Goal: Task Accomplishment & Management: Manage account settings

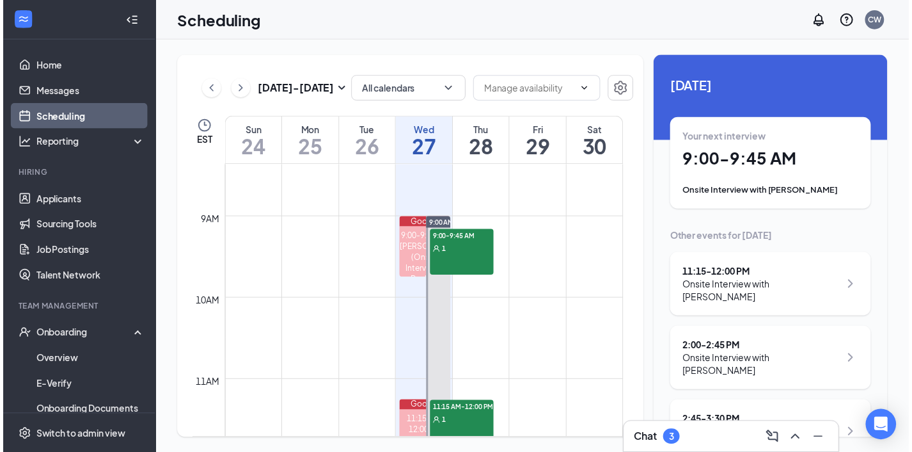
scroll to position [716, 0]
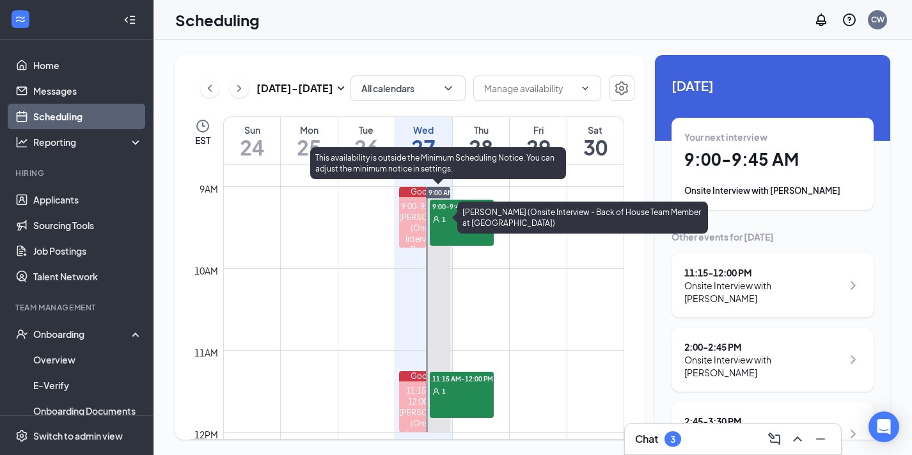
drag, startPoint x: 431, startPoint y: 230, endPoint x: 464, endPoint y: 239, distance: 35.1
click at [432, 230] on div "9:00-9:45 AM 1" at bounding box center [462, 223] width 64 height 46
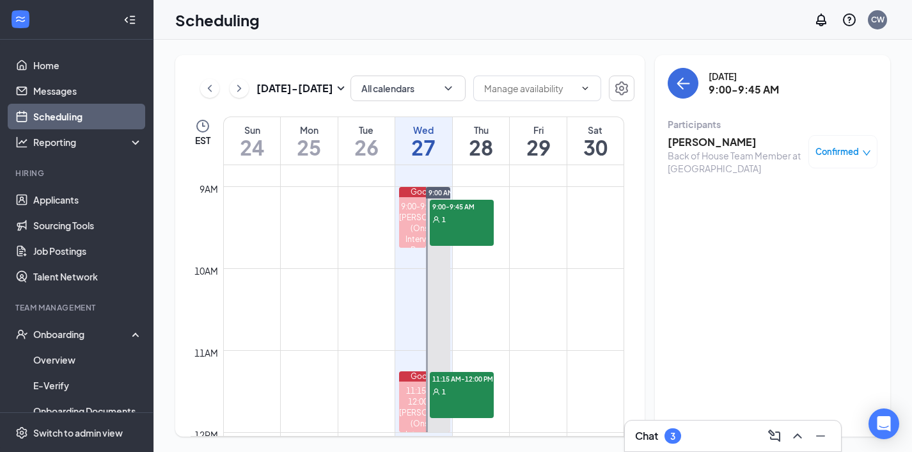
click at [706, 439] on div "Chat 3" at bounding box center [733, 435] width 196 height 20
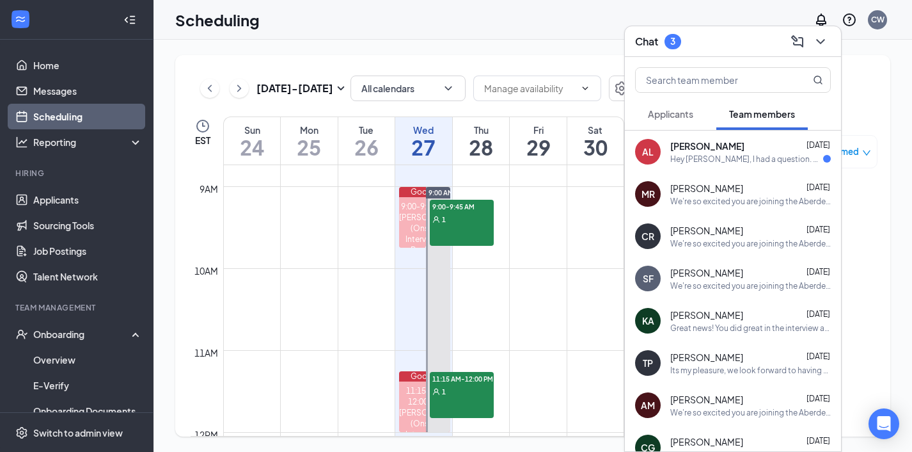
click at [677, 112] on span "Applicants" at bounding box center [670, 114] width 45 height 12
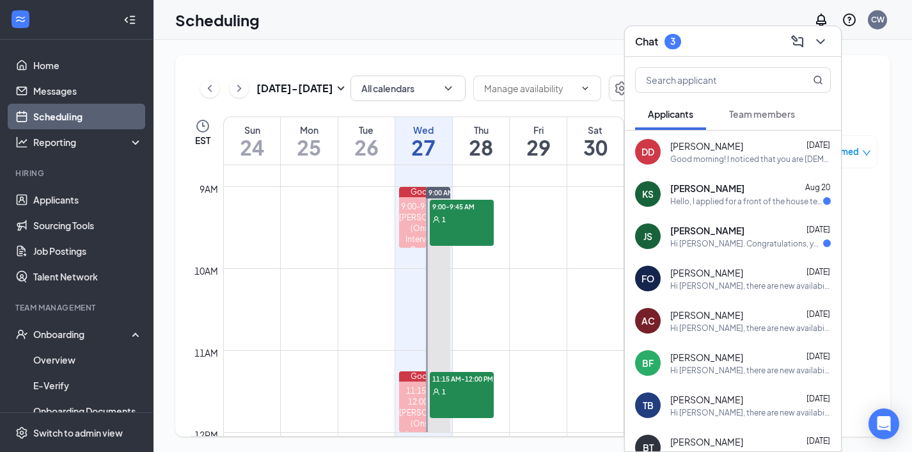
click at [796, 114] on button "Team members" at bounding box center [761, 114] width 91 height 32
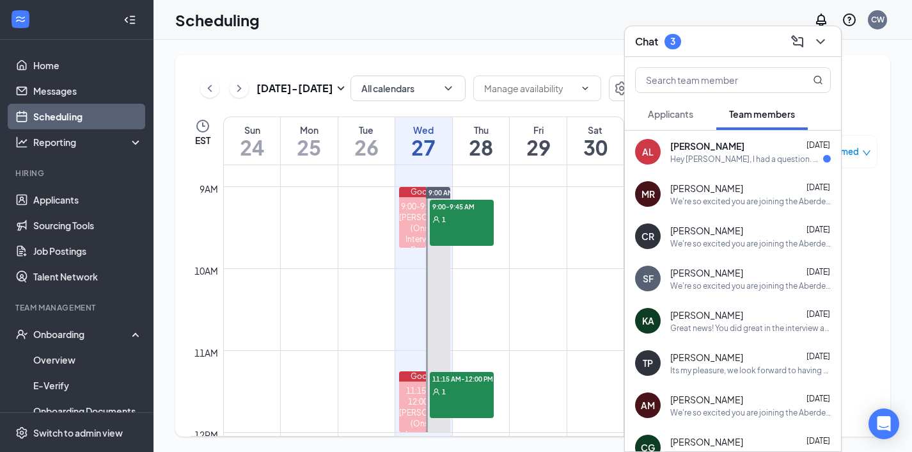
click at [725, 161] on div "Hey [PERSON_NAME], I had a question. One of my relatives is trying to cater fro…" at bounding box center [746, 159] width 153 height 11
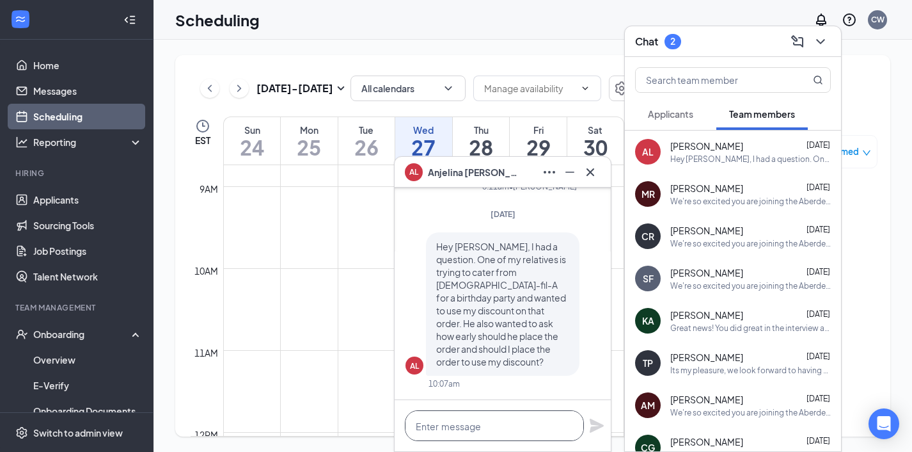
click at [500, 434] on textarea at bounding box center [494, 425] width 179 height 31
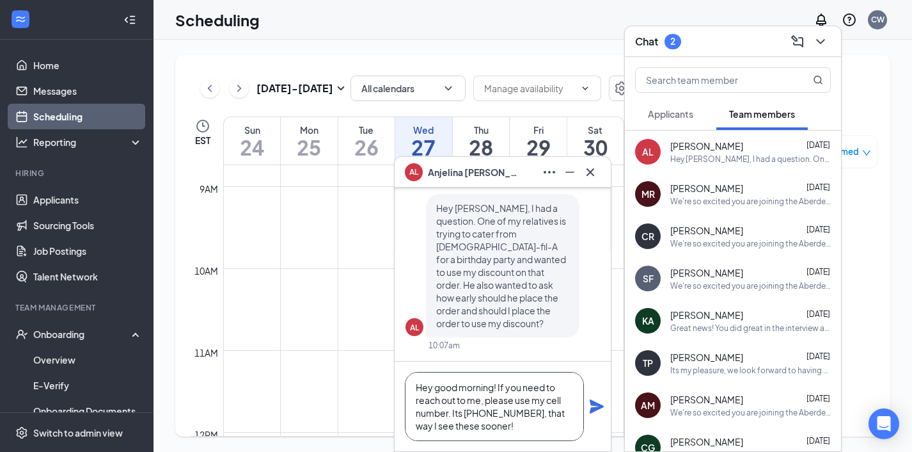
click at [494, 383] on textarea "Hey good morning! If you need to reach out to me, please use my cell number. It…" at bounding box center [494, 406] width 179 height 69
click at [560, 430] on textarea "Hey good morning, hon! If you need to reach out to me, please use my cell numbe…" at bounding box center [494, 406] width 179 height 69
type textarea "Hey good morning, hon! If you need to reach out to me, please use my cell numbe…"
click at [601, 406] on icon "Plane" at bounding box center [597, 406] width 14 height 14
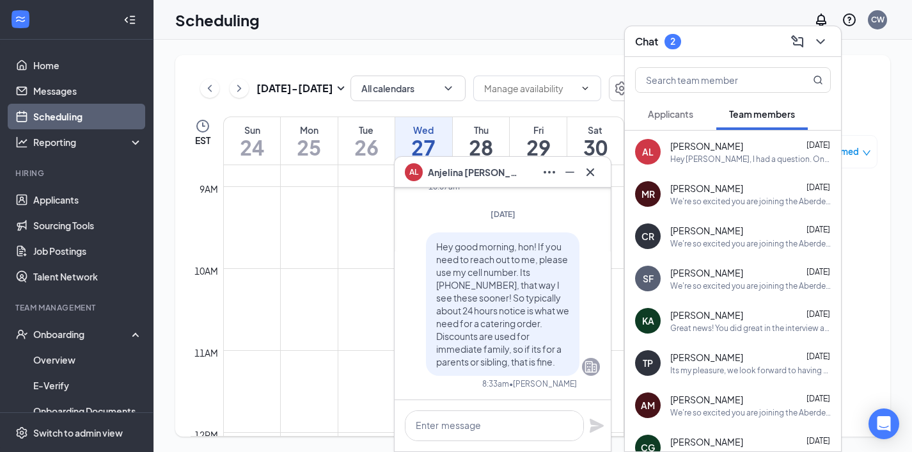
scroll to position [0, 0]
click at [596, 172] on icon "Cross" at bounding box center [590, 171] width 15 height 15
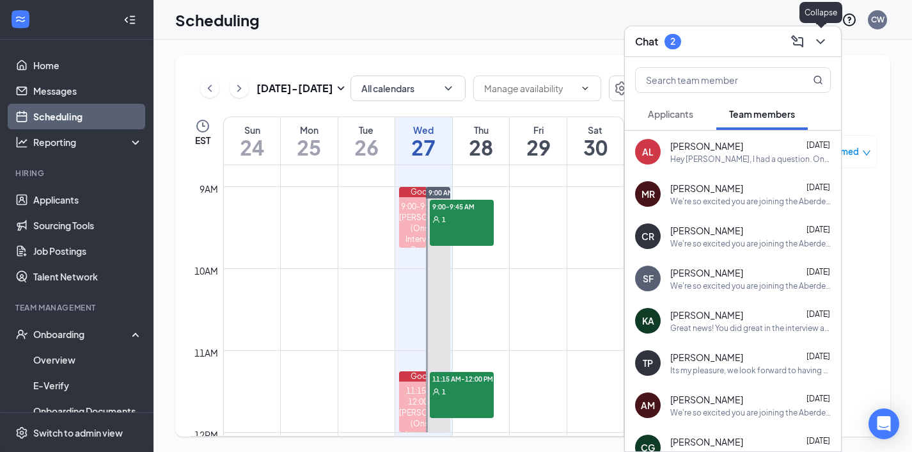
click at [826, 45] on icon "ChevronDown" at bounding box center [820, 41] width 15 height 15
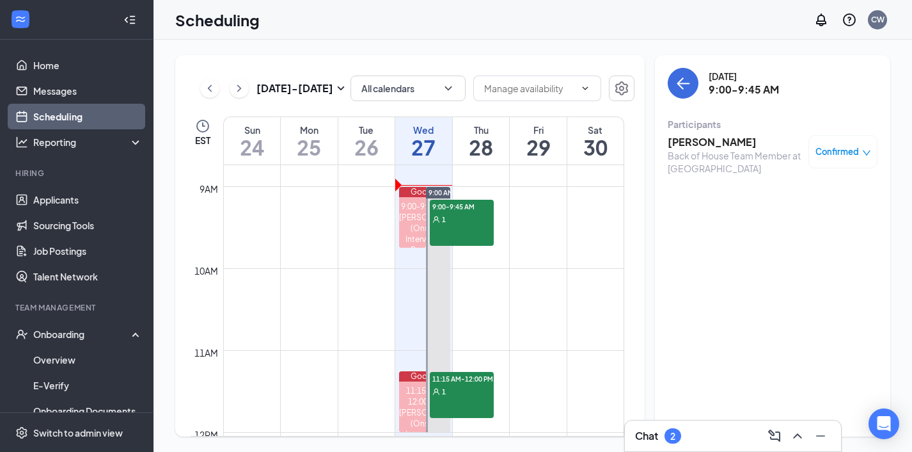
click at [697, 134] on div "[PERSON_NAME] Back of House Team Member at [GEOGRAPHIC_DATA] Confirmed" at bounding box center [773, 154] width 210 height 49
click at [701, 141] on h3 "[PERSON_NAME]" at bounding box center [735, 142] width 134 height 14
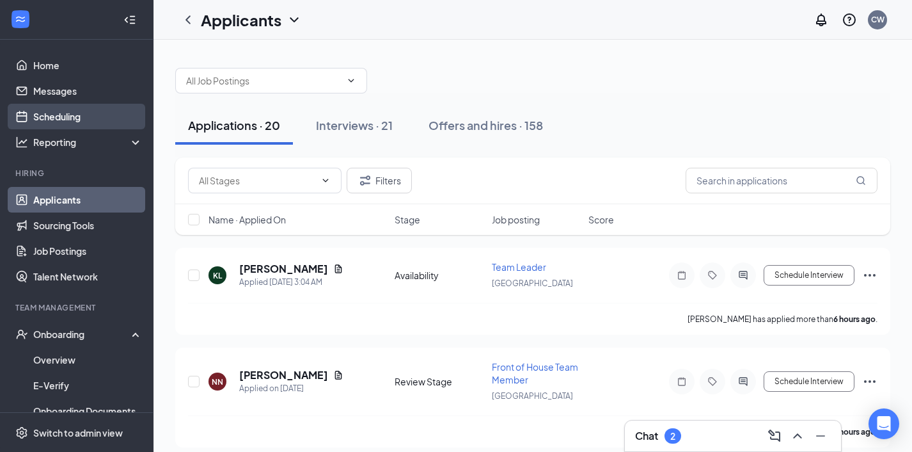
click at [88, 113] on link "Scheduling" at bounding box center [87, 117] width 109 height 26
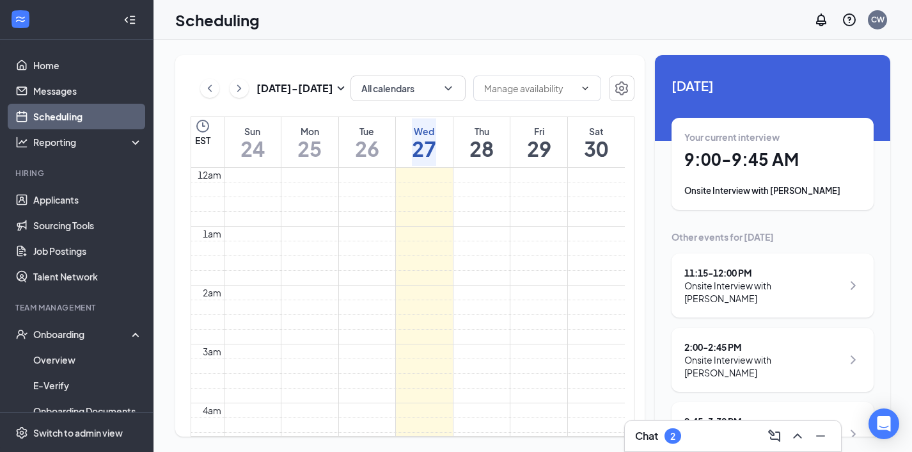
scroll to position [629, 0]
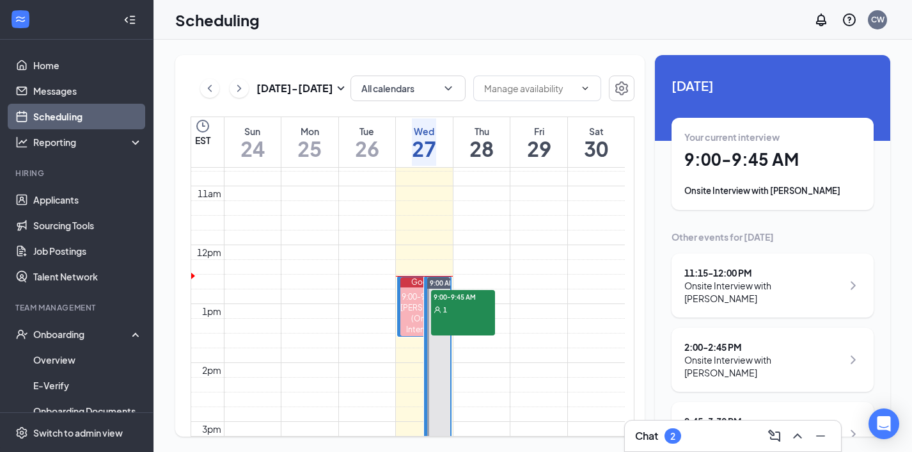
click at [478, 315] on div "9:00-9:45 AM 1" at bounding box center [463, 312] width 64 height 45
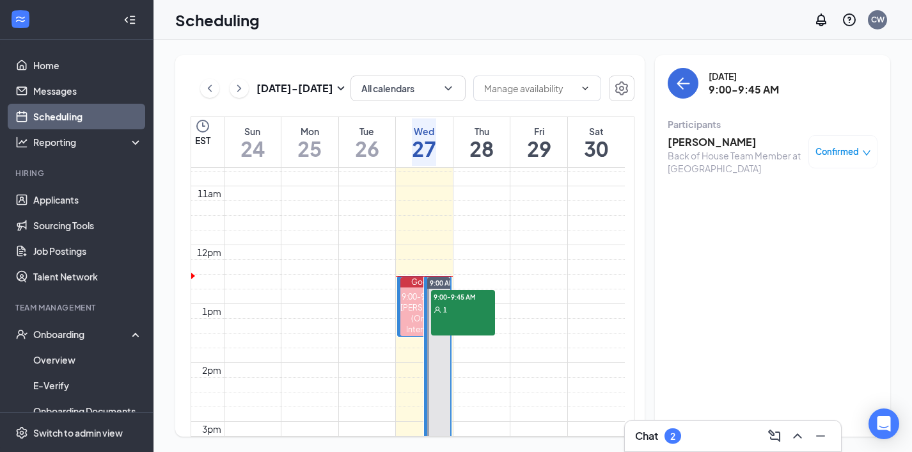
click at [743, 135] on h3 "[PERSON_NAME]" at bounding box center [735, 142] width 134 height 14
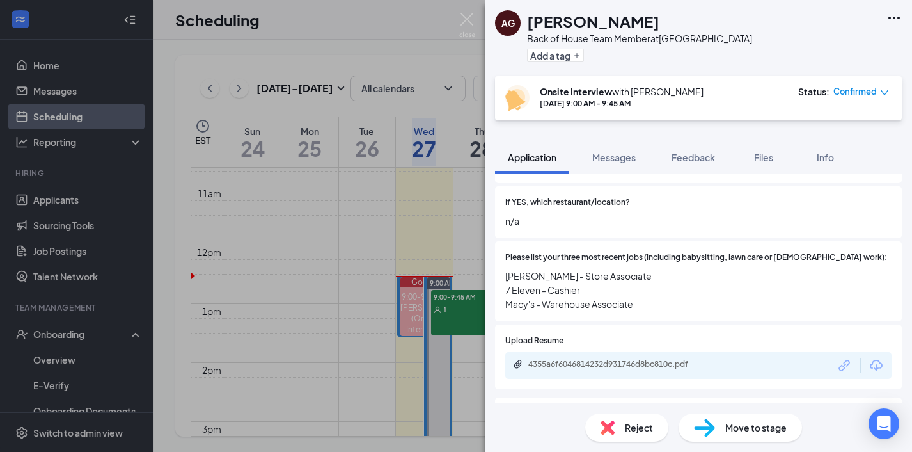
scroll to position [561, 0]
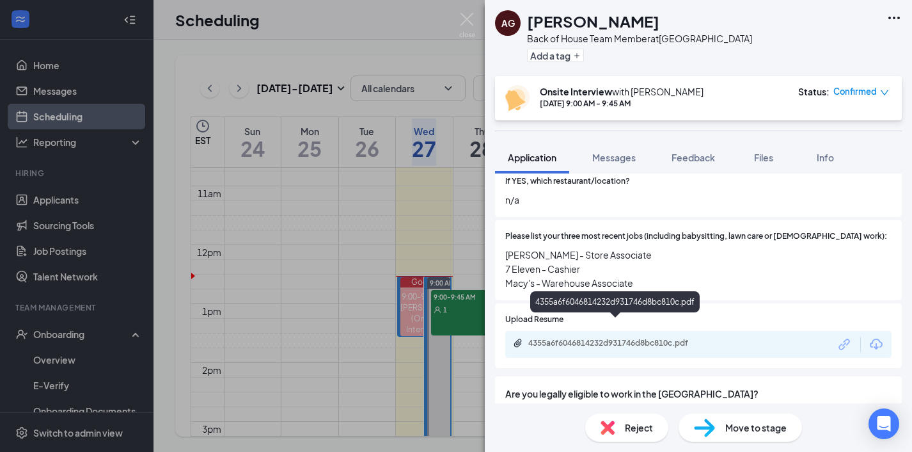
click at [635, 338] on div "4355a6f6046814232d931746d8bc810c.pdf" at bounding box center [617, 343] width 179 height 10
click at [469, 14] on img at bounding box center [467, 25] width 16 height 25
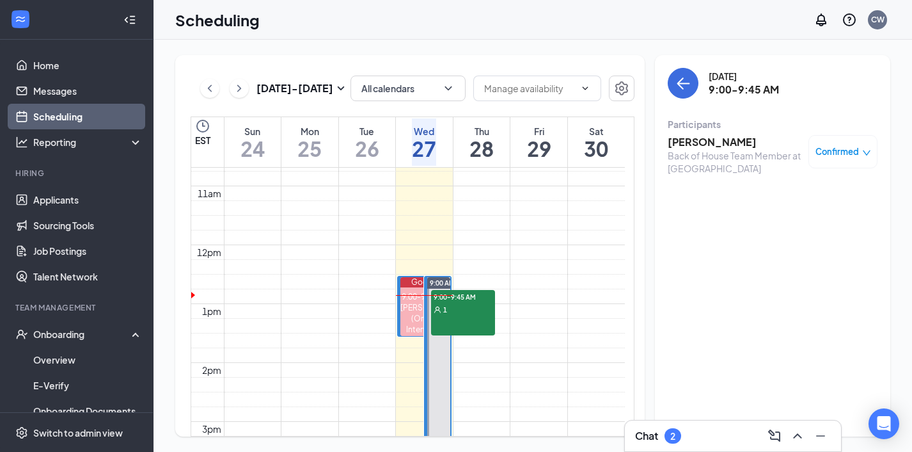
click at [470, 22] on div "Scheduling CW" at bounding box center [533, 20] width 759 height 40
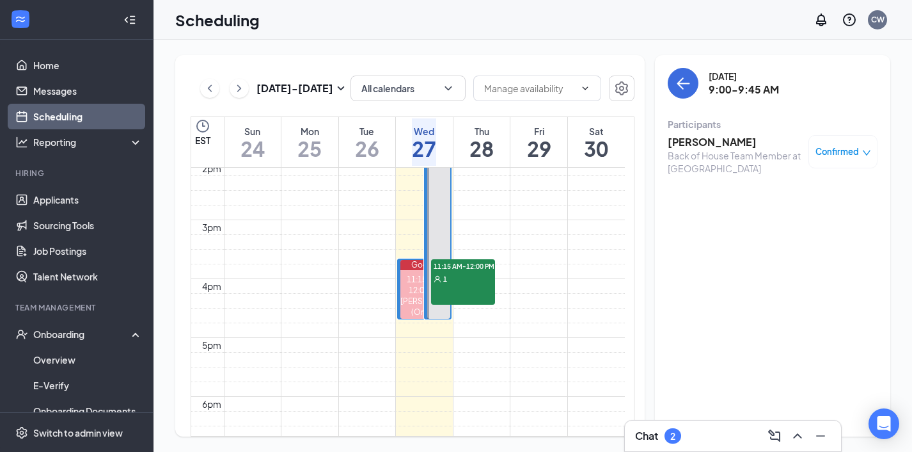
scroll to position [834, 0]
click at [465, 258] on span "11:15 AM-12:00 PM" at bounding box center [463, 261] width 64 height 13
